Goal: Information Seeking & Learning: Learn about a topic

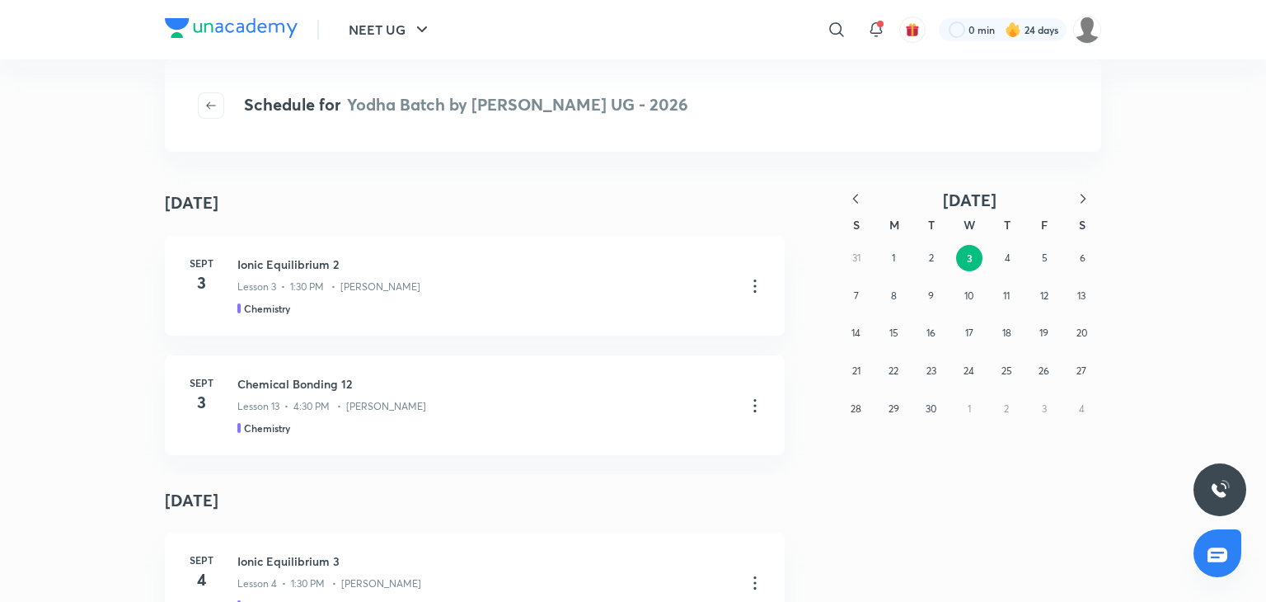
click at [925, 271] on div "31 1 2 3 4 5 6 7 8 9 10 11 12 13 14 15 16 17 18 19 20 21 22 23 24 25 26 27 28 2…" at bounding box center [970, 333] width 264 height 188
click at [925, 268] on button "2" at bounding box center [931, 258] width 26 height 26
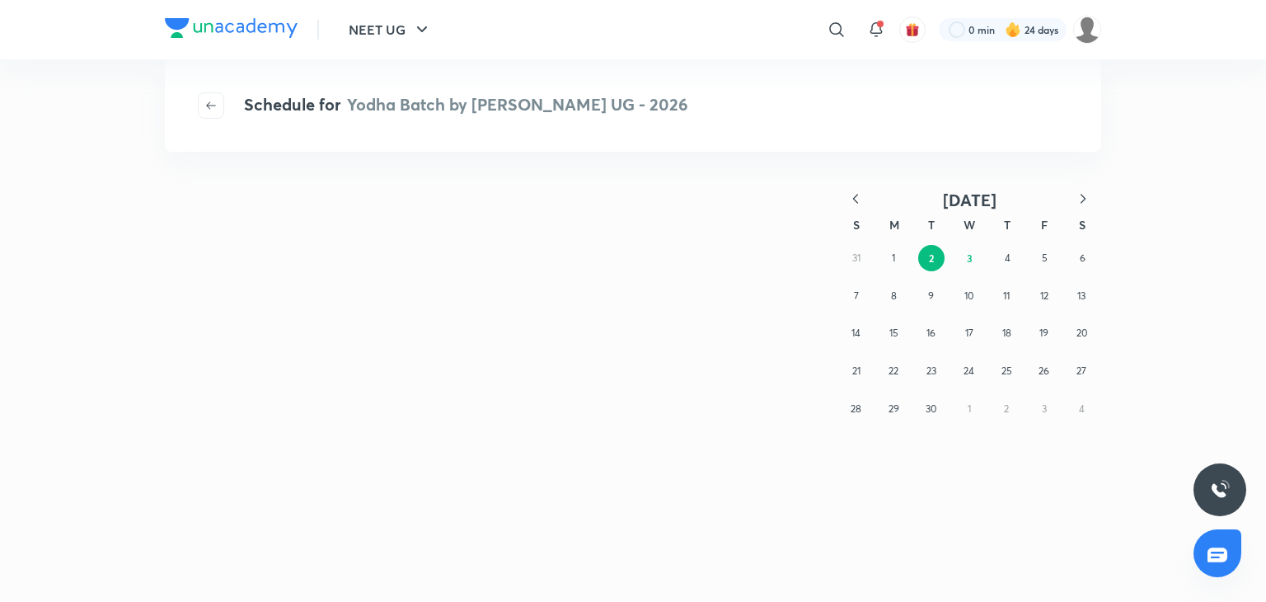
click at [925, 268] on button "2" at bounding box center [931, 258] width 26 height 26
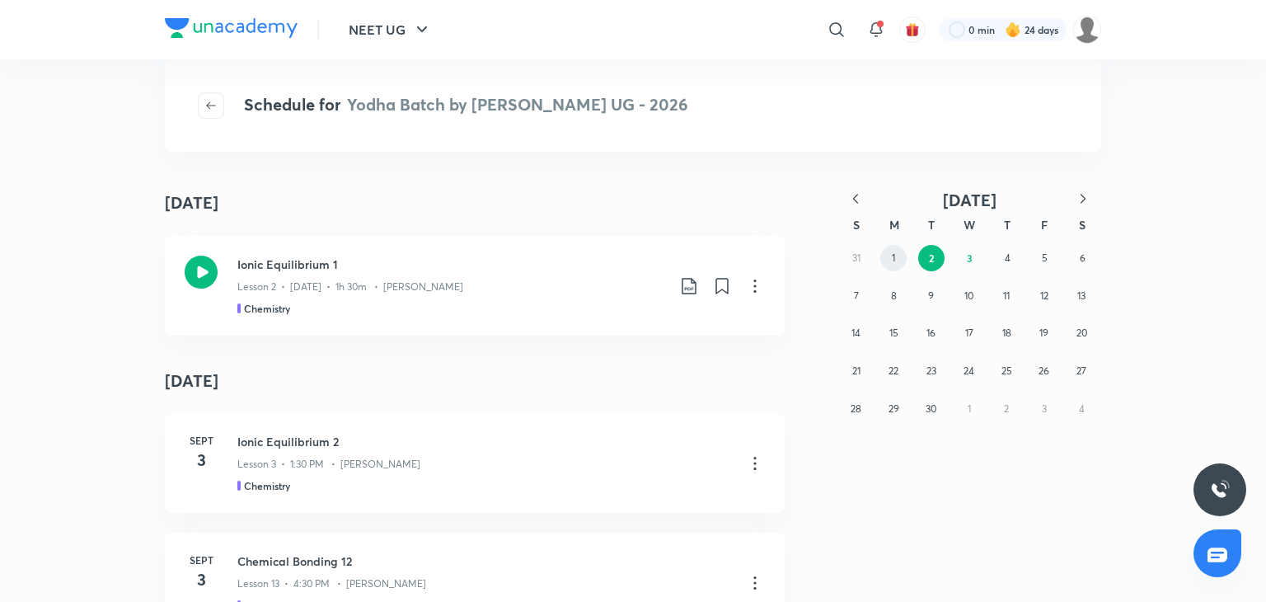
click at [892, 260] on abbr "1" at bounding box center [893, 257] width 3 height 12
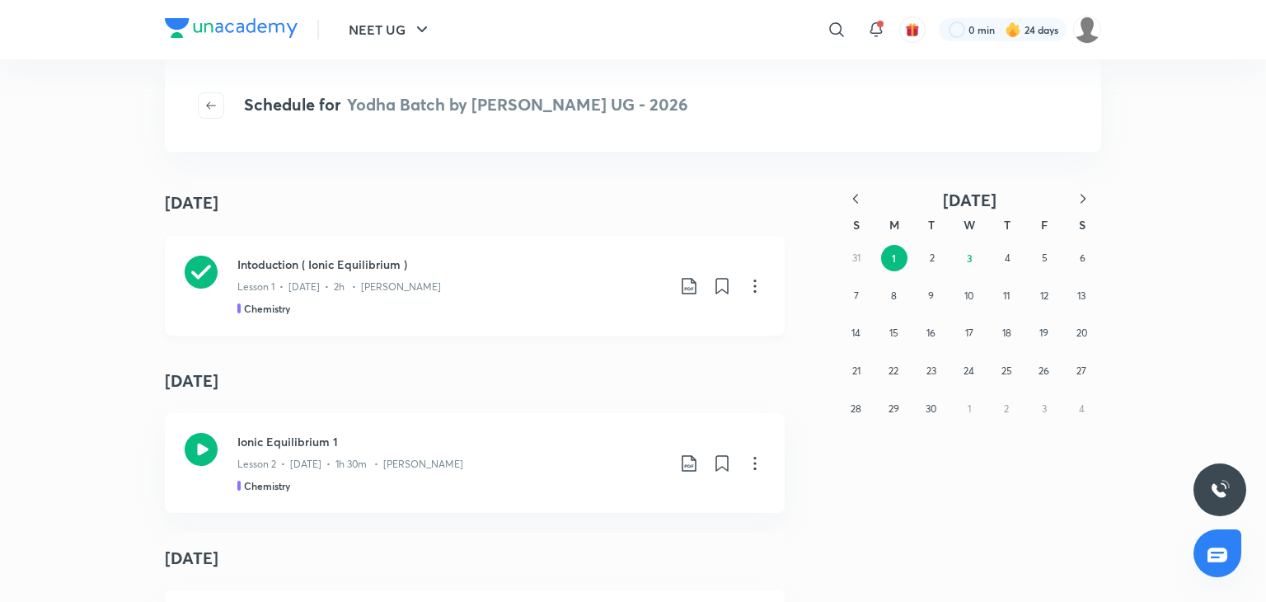
click at [359, 291] on p "Lesson 1 • Sept 1 • 2h • Anushka Choudhary" at bounding box center [339, 286] width 204 height 15
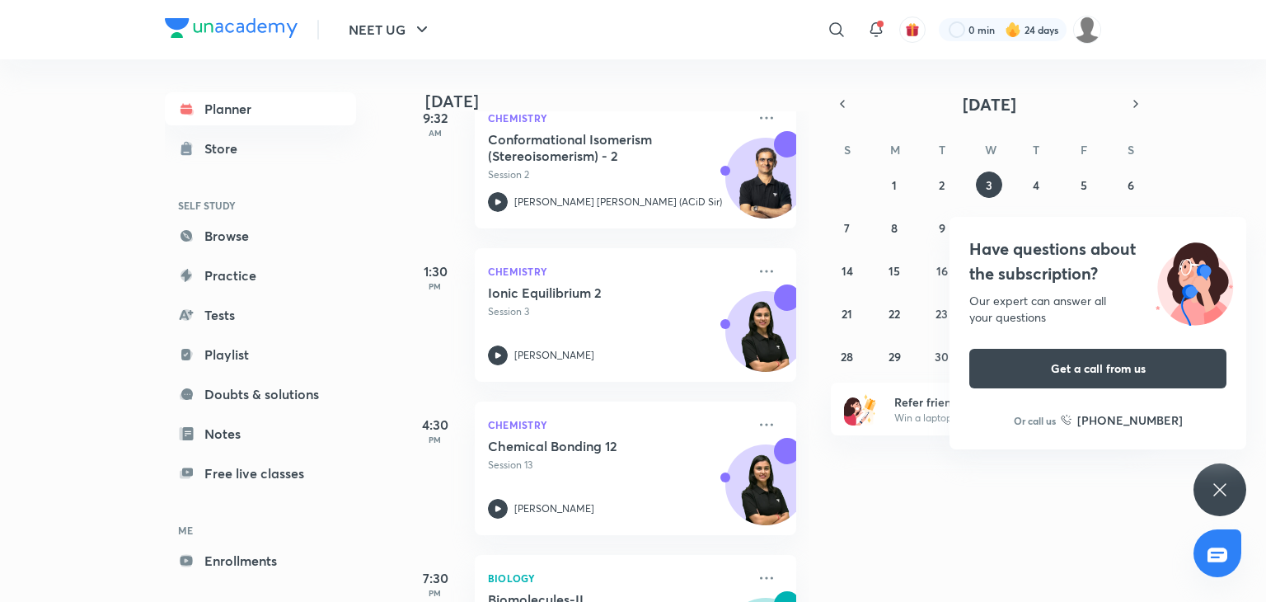
scroll to position [379, 0]
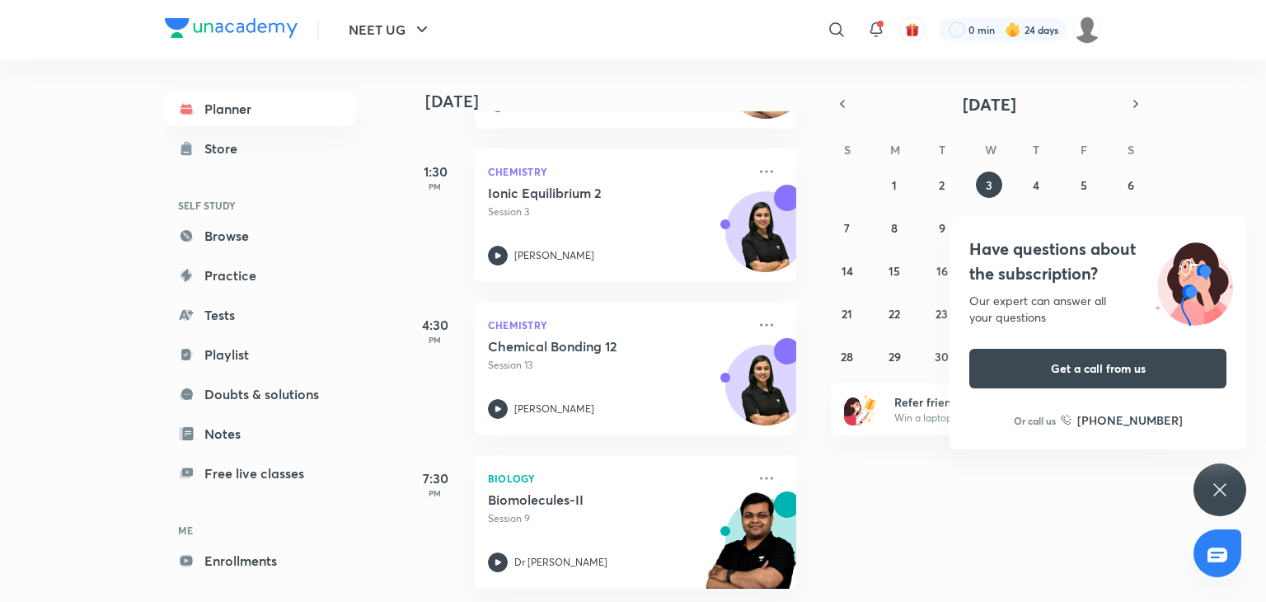
click at [1207, 492] on div "Have questions about the subscription? Our expert can answer all your questions…" at bounding box center [1220, 489] width 53 height 53
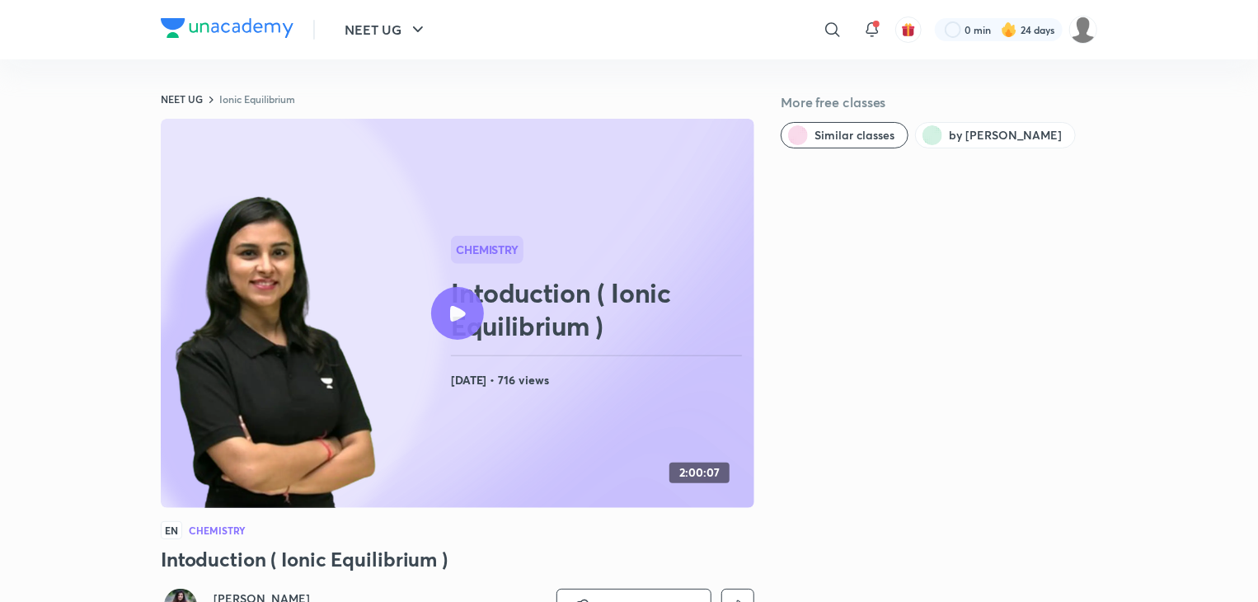
click at [445, 315] on div at bounding box center [457, 313] width 53 height 53
click at [379, 367] on img at bounding box center [276, 352] width 211 height 323
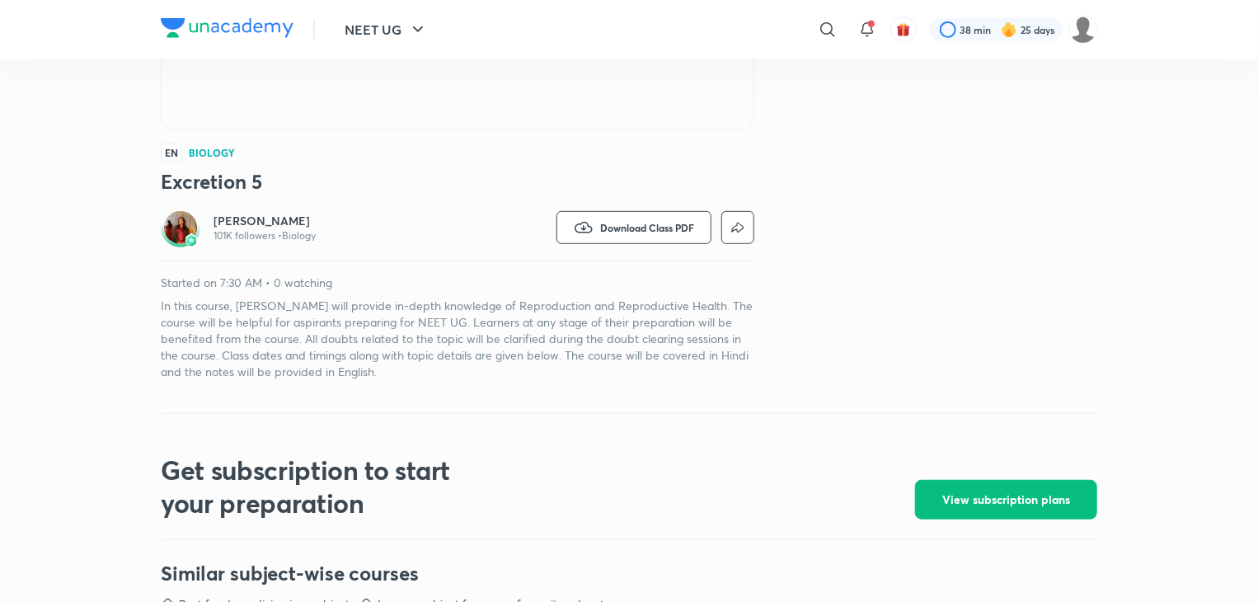
scroll to position [378, 0]
